Goal: Browse casually: Explore the website without a specific task or goal

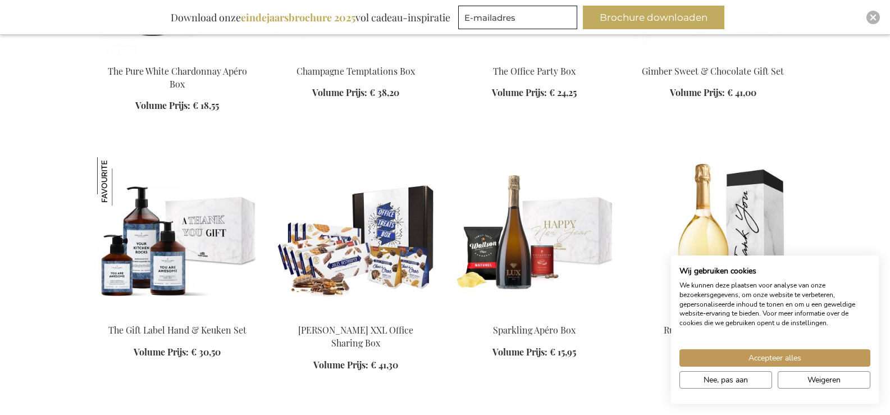
scroll to position [1623, 0]
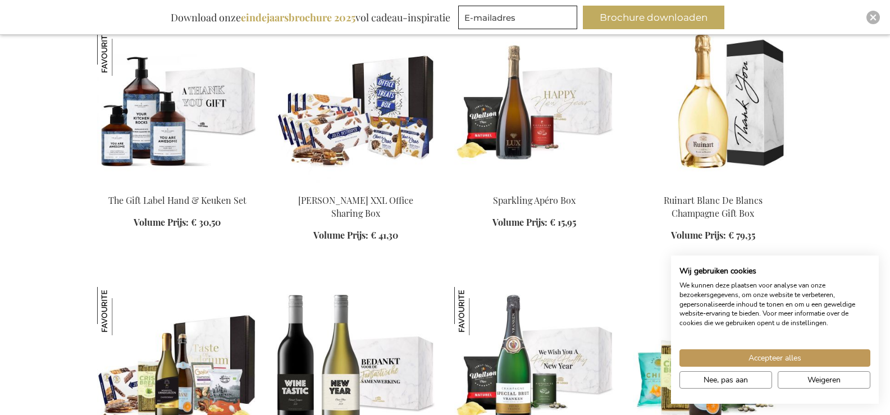
scroll to position [1646, 0]
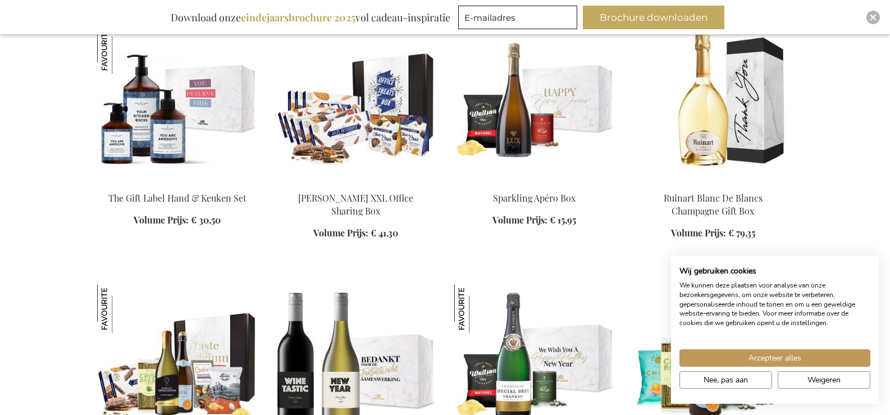
click at [166, 130] on img at bounding box center [177, 103] width 161 height 157
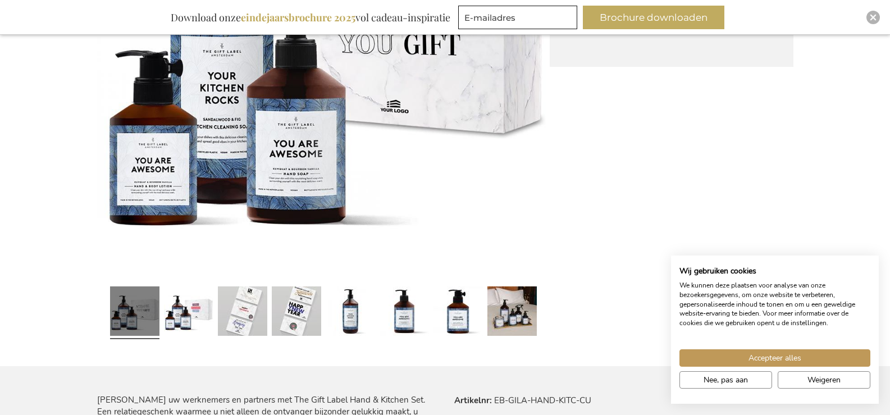
scroll to position [360, 0]
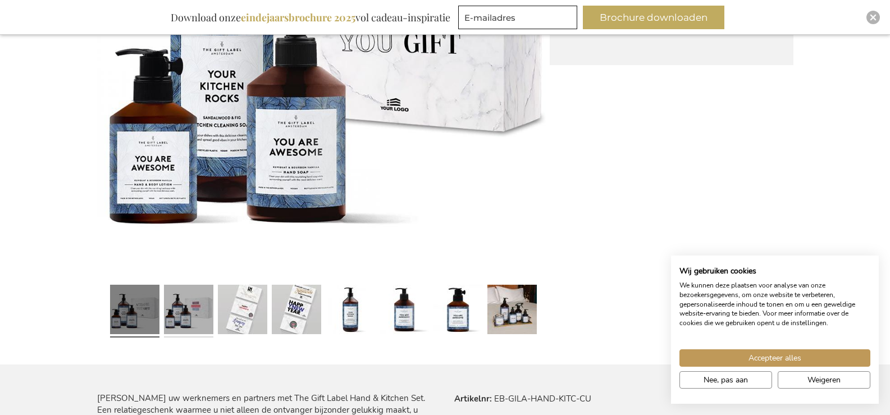
click at [173, 306] on link at bounding box center [188, 311] width 49 height 62
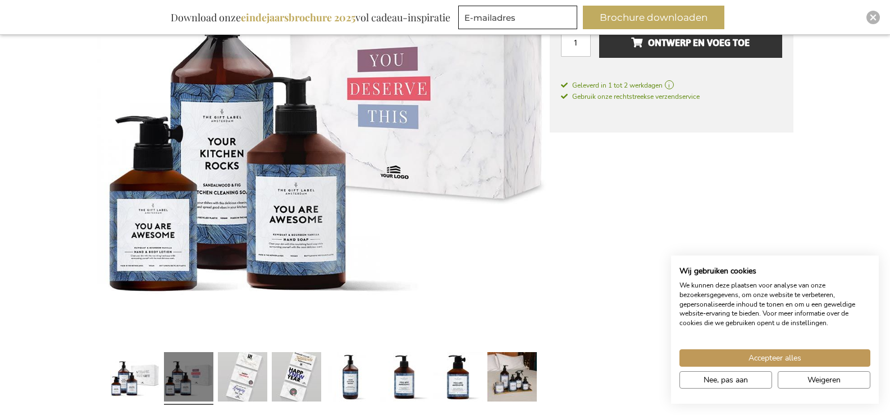
scroll to position [270, 0]
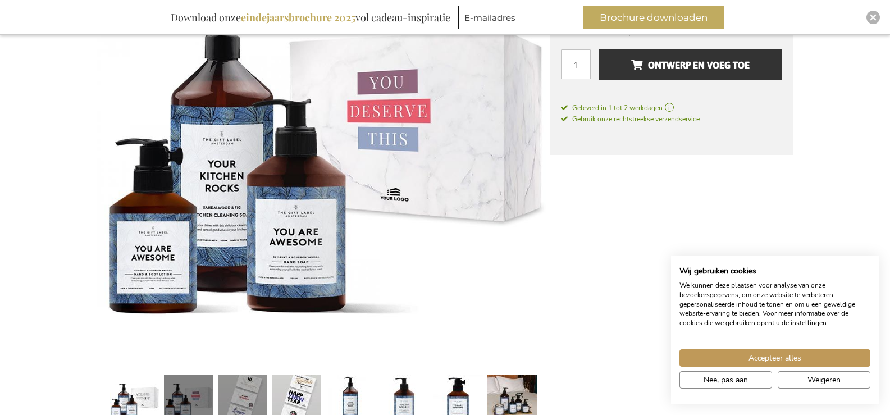
click at [252, 389] on link at bounding box center [242, 401] width 49 height 62
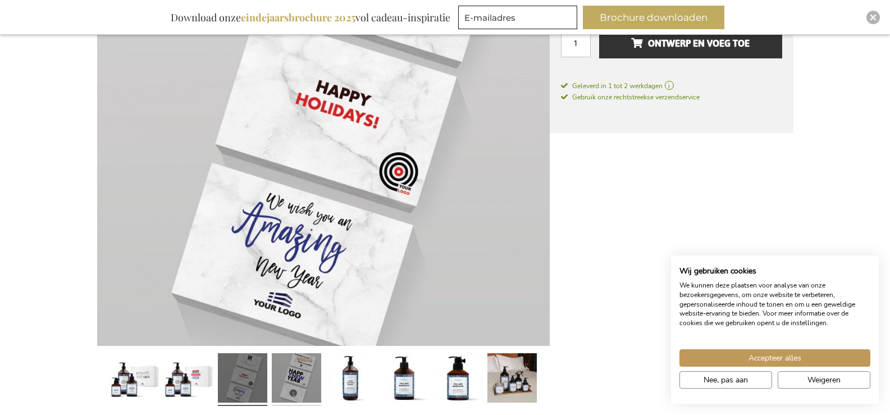
scroll to position [293, 0]
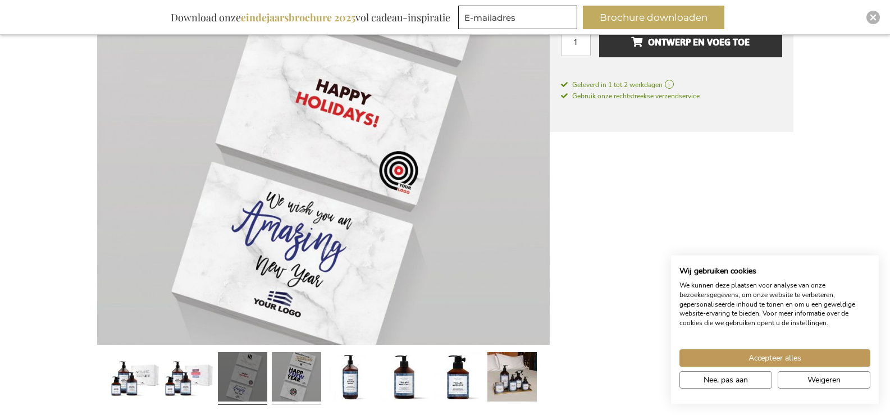
click at [302, 376] on link at bounding box center [296, 379] width 49 height 62
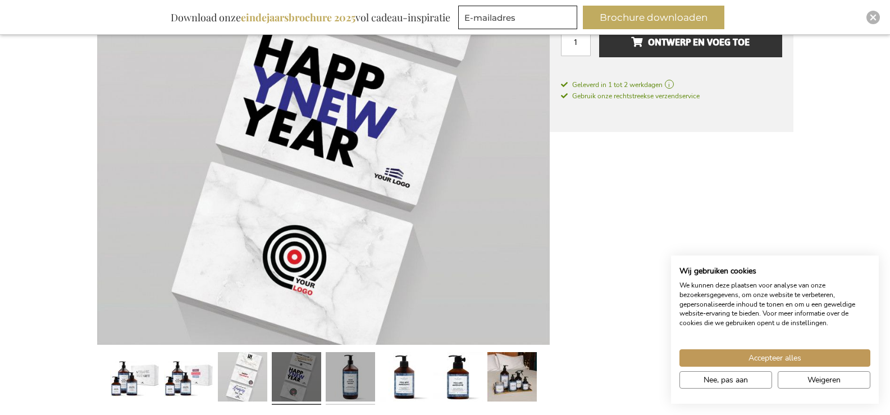
click at [342, 369] on link at bounding box center [350, 379] width 49 height 62
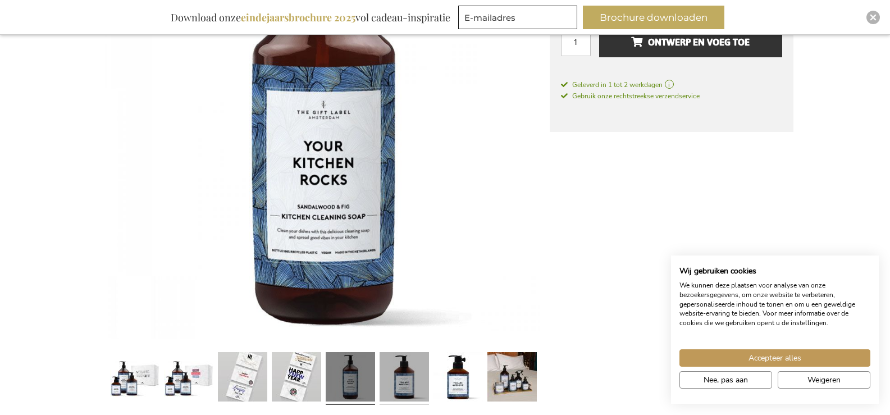
click at [400, 371] on link at bounding box center [404, 379] width 49 height 62
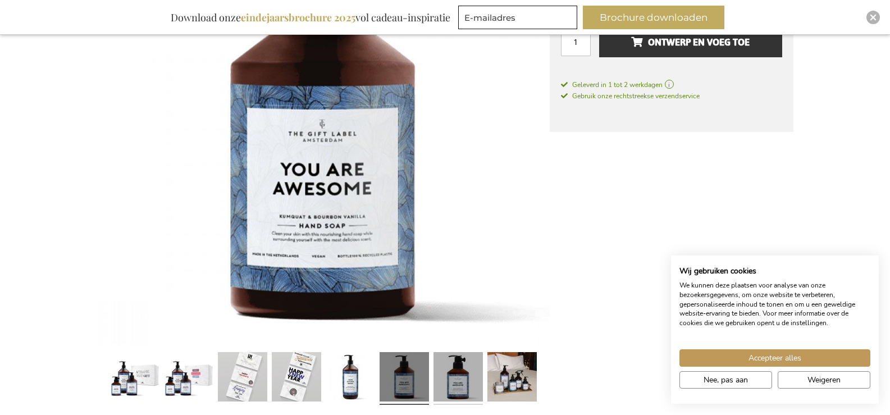
click at [455, 366] on link at bounding box center [458, 379] width 49 height 62
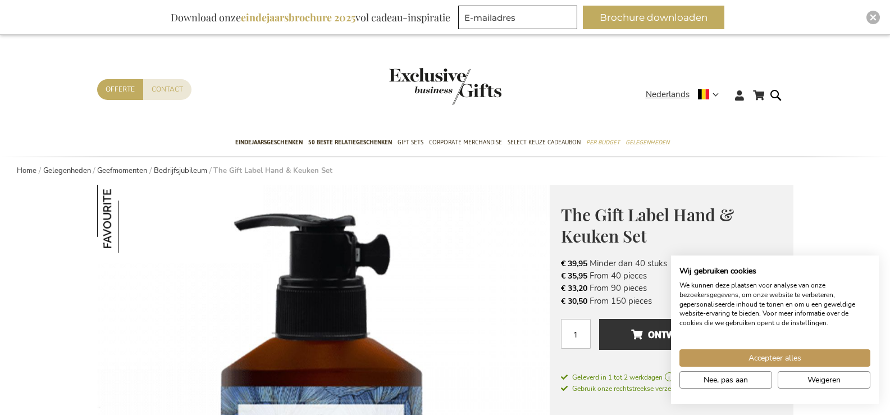
scroll to position [0, 0]
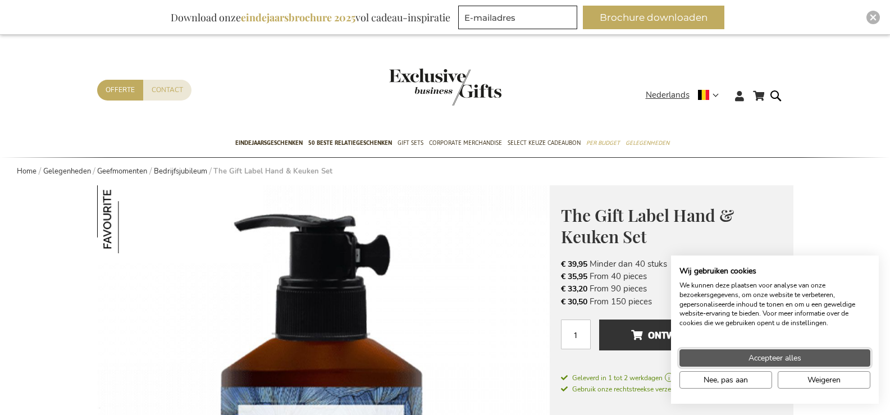
click at [756, 359] on span "Accepteer alles" at bounding box center [775, 358] width 53 height 12
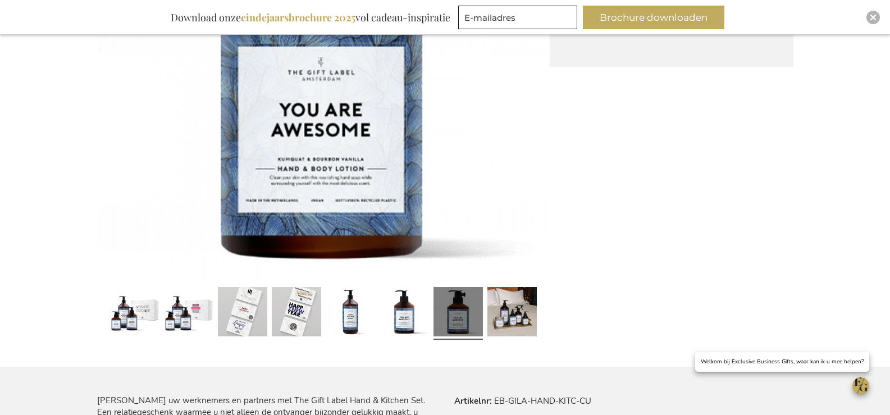
scroll to position [359, 0]
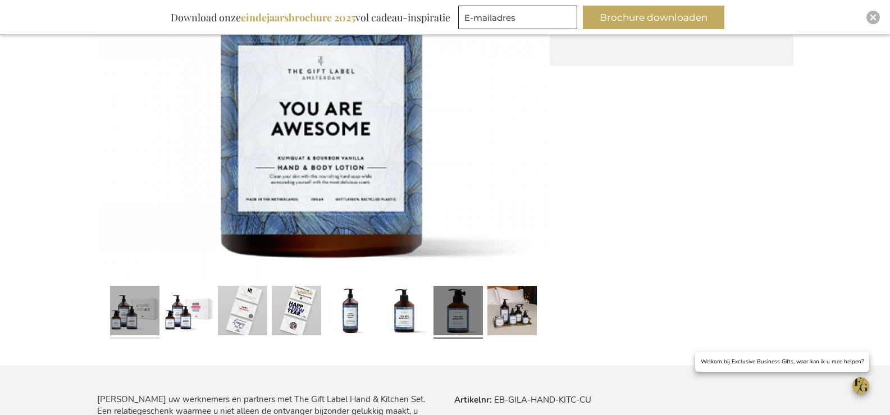
click at [128, 315] on link at bounding box center [134, 312] width 49 height 62
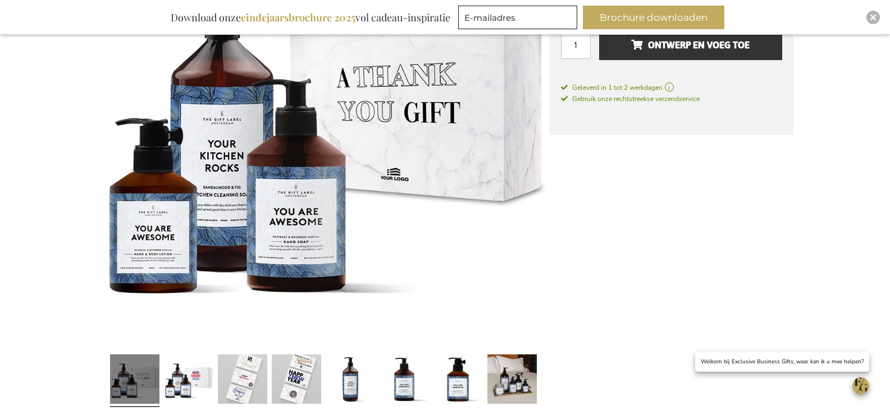
scroll to position [292, 0]
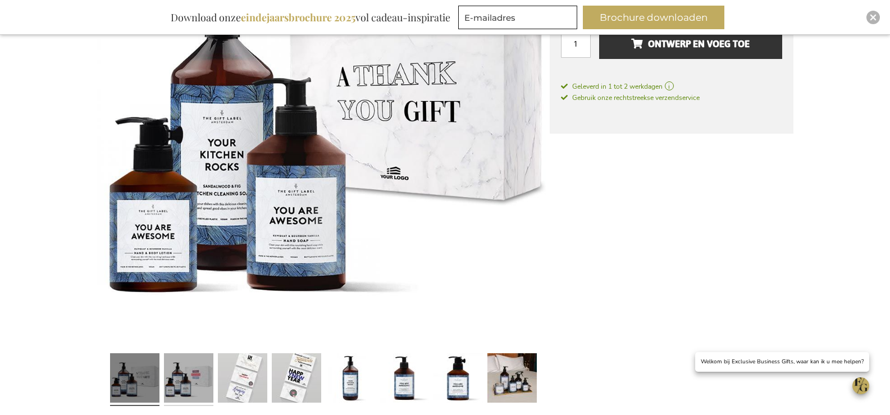
click at [180, 383] on link at bounding box center [188, 380] width 49 height 62
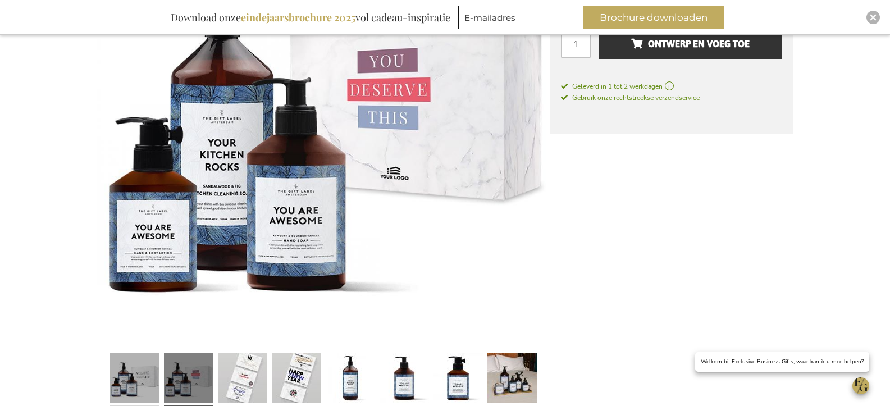
click at [139, 388] on link at bounding box center [134, 380] width 49 height 62
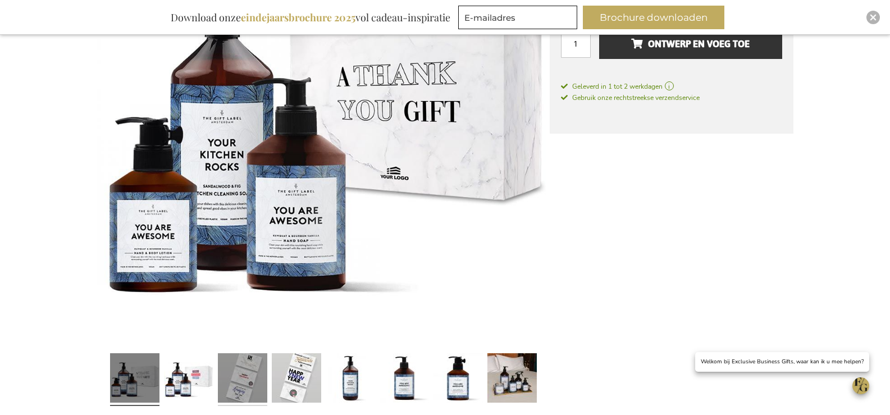
click at [247, 387] on link at bounding box center [242, 380] width 49 height 62
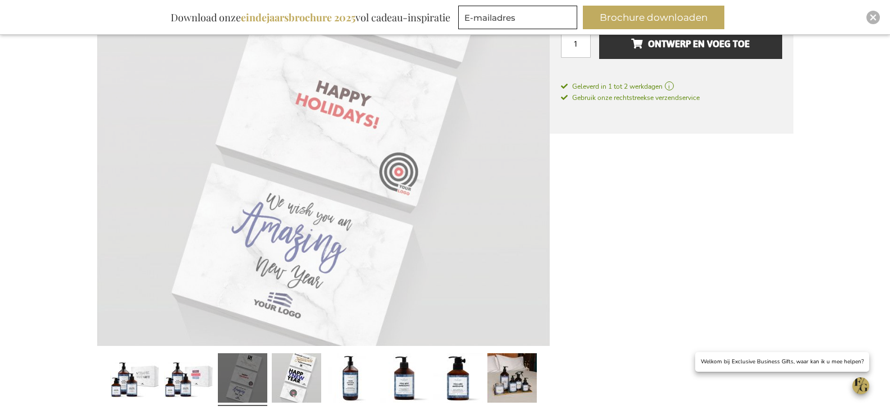
scroll to position [292, 0]
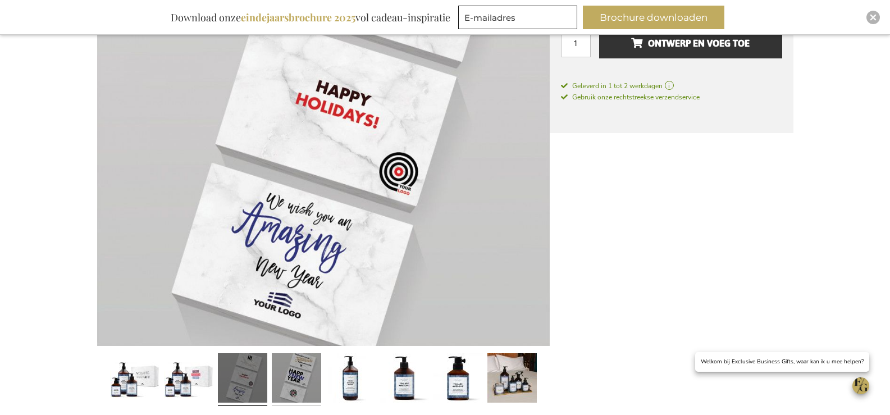
click at [279, 383] on link at bounding box center [296, 380] width 49 height 62
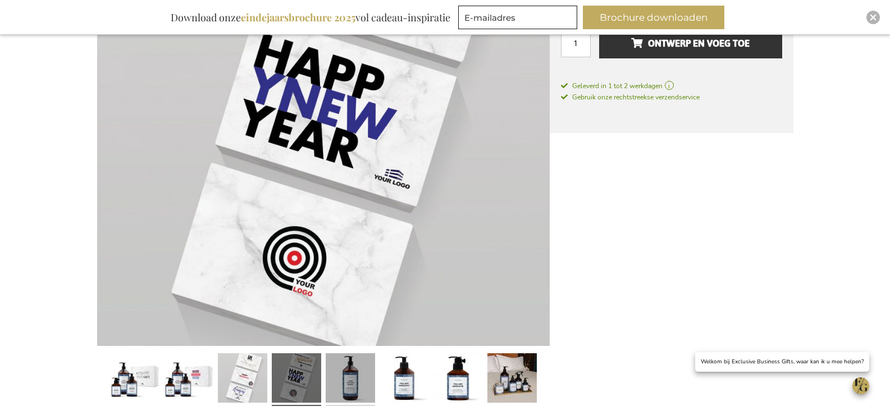
click at [331, 371] on link at bounding box center [350, 380] width 49 height 62
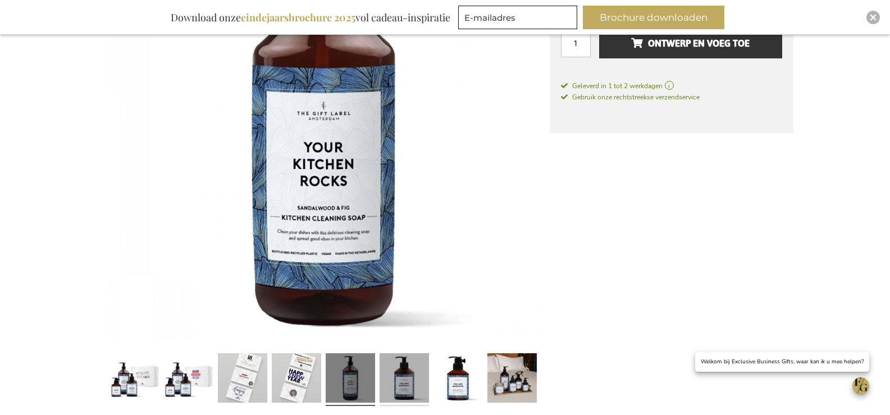
click at [383, 369] on link at bounding box center [404, 380] width 49 height 62
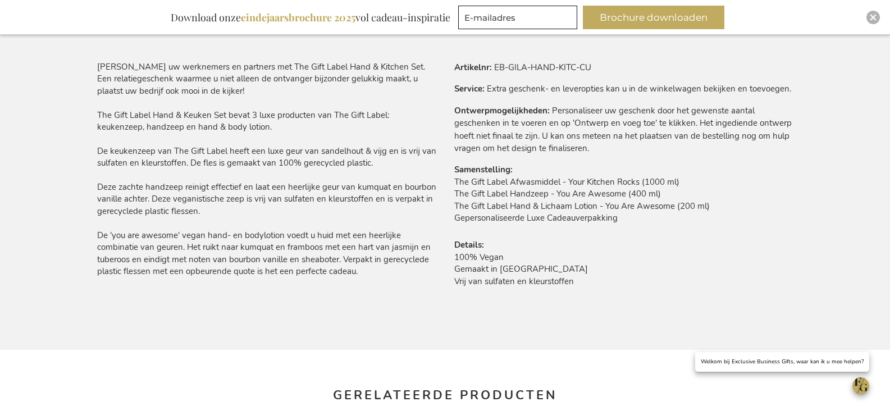
scroll to position [674, 0]
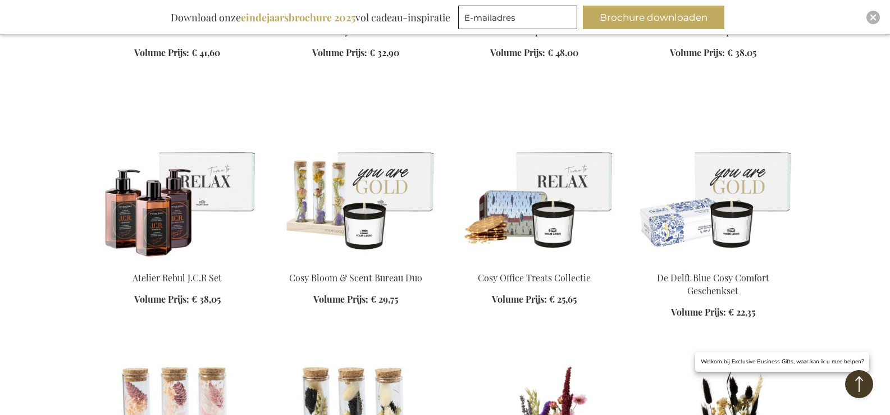
scroll to position [2683, 0]
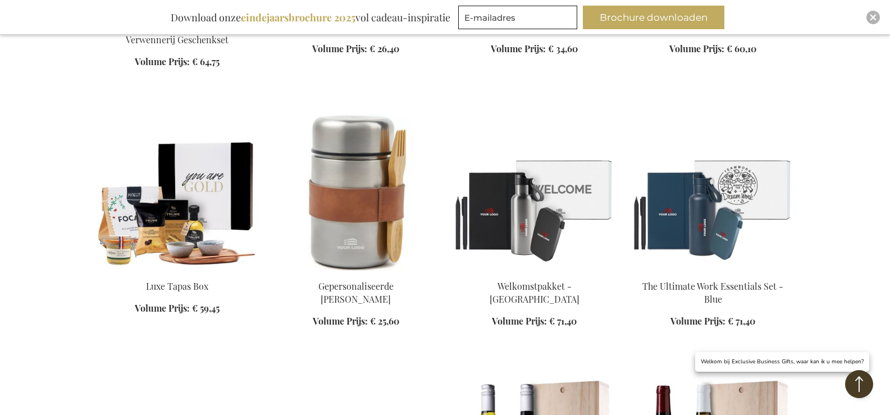
scroll to position [3716, 0]
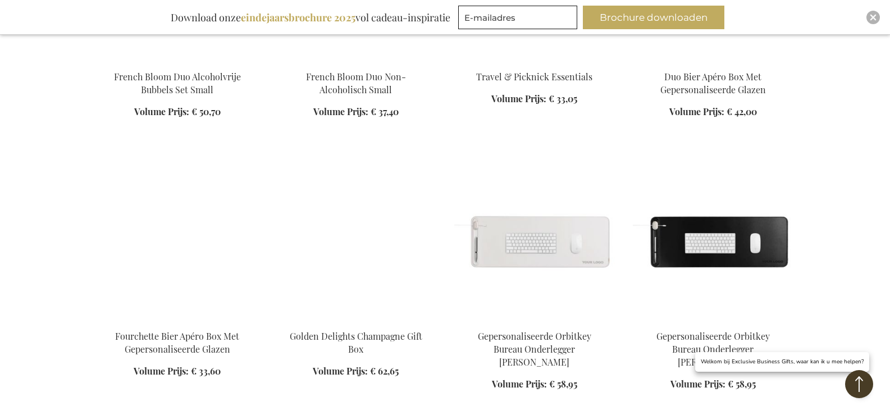
scroll to position [5225, 0]
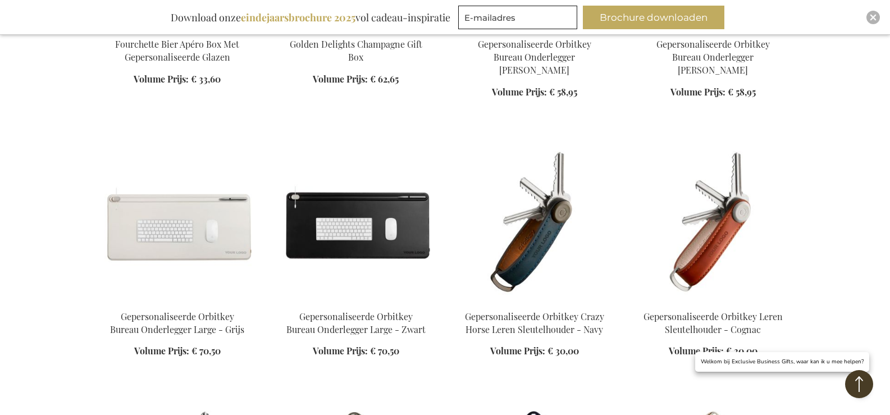
scroll to position [5536, 0]
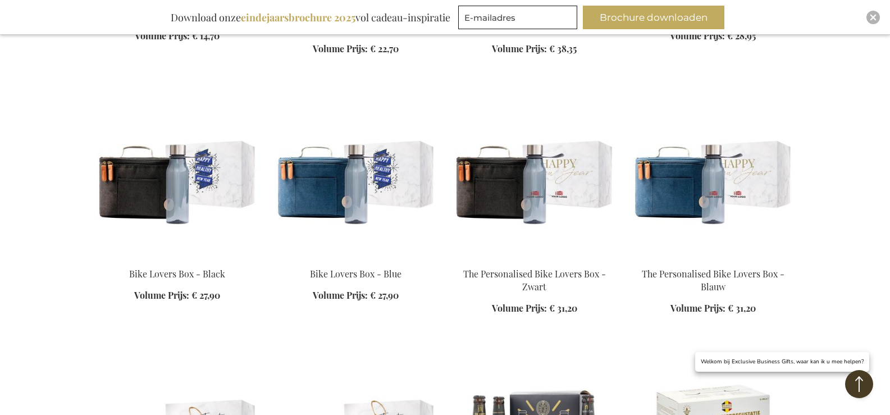
scroll to position [7626, 0]
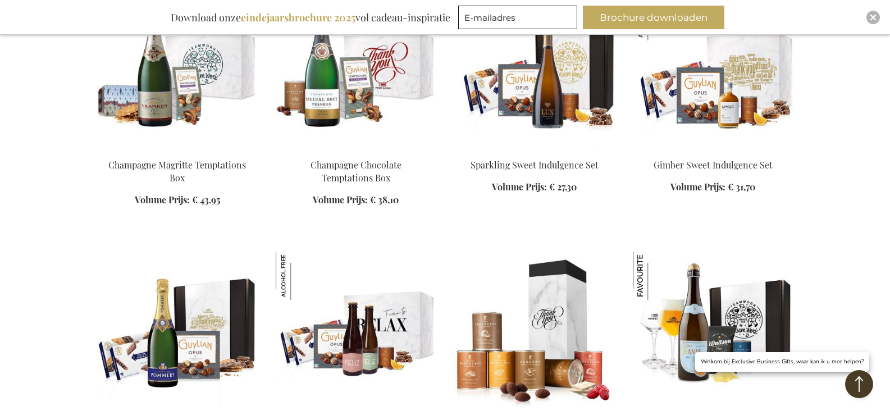
scroll to position [9953, 0]
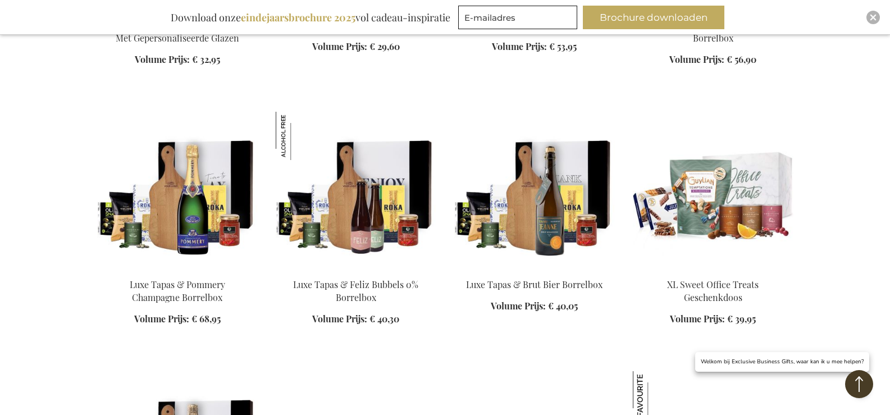
scroll to position [10412, 0]
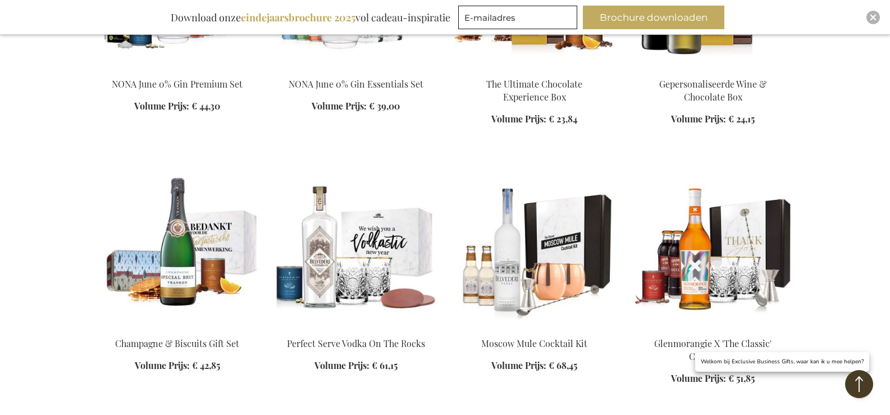
scroll to position [11378, 0]
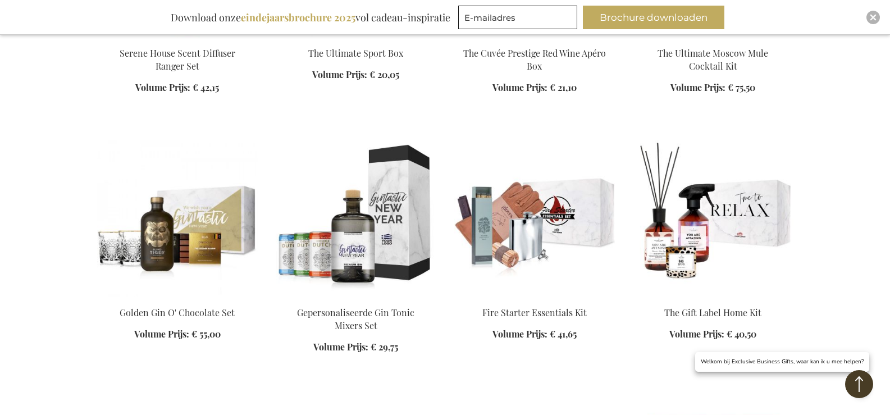
scroll to position [12321, 0]
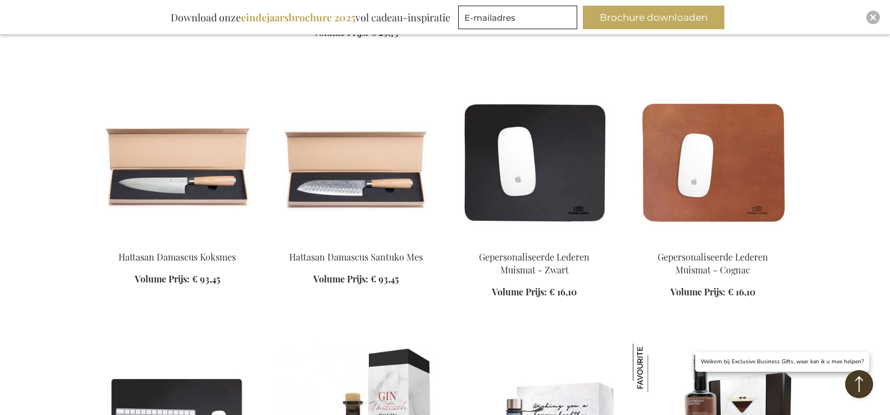
scroll to position [12501, 0]
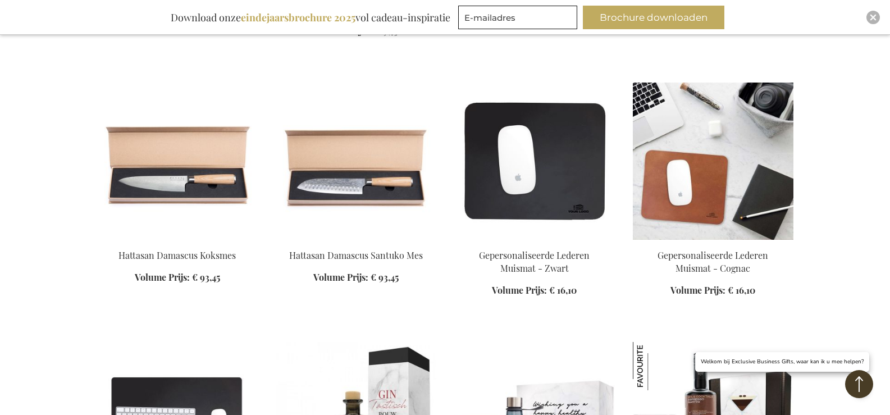
click at [696, 143] on img at bounding box center [713, 161] width 161 height 157
